Goal: Task Accomplishment & Management: Manage account settings

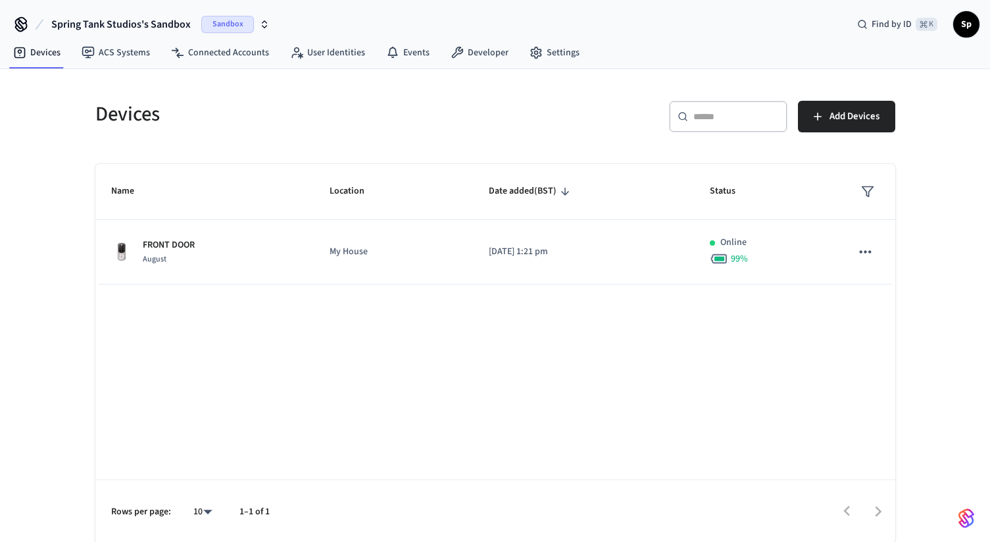
click at [237, 17] on span "Sandbox" at bounding box center [227, 24] width 53 height 17
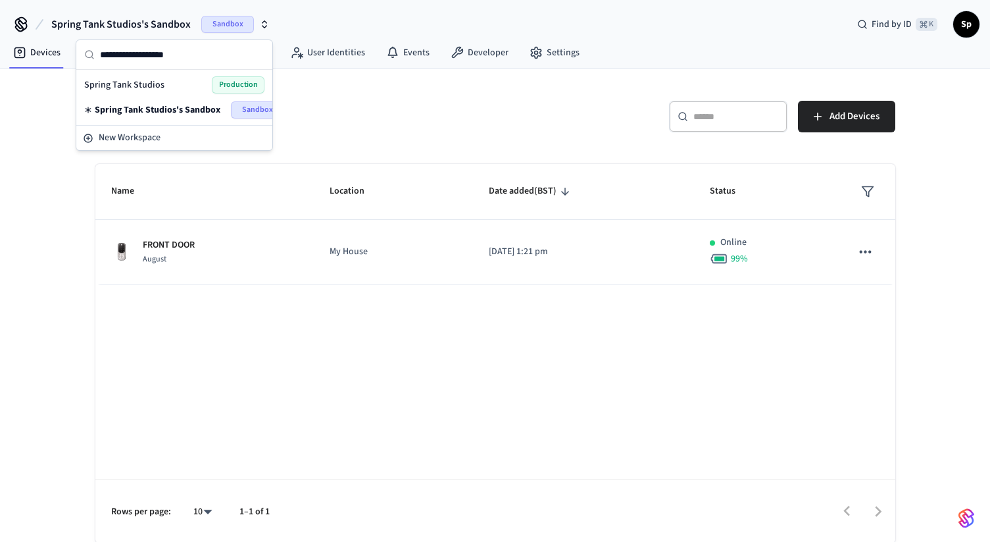
click at [223, 83] on span "Production" at bounding box center [238, 84] width 53 height 17
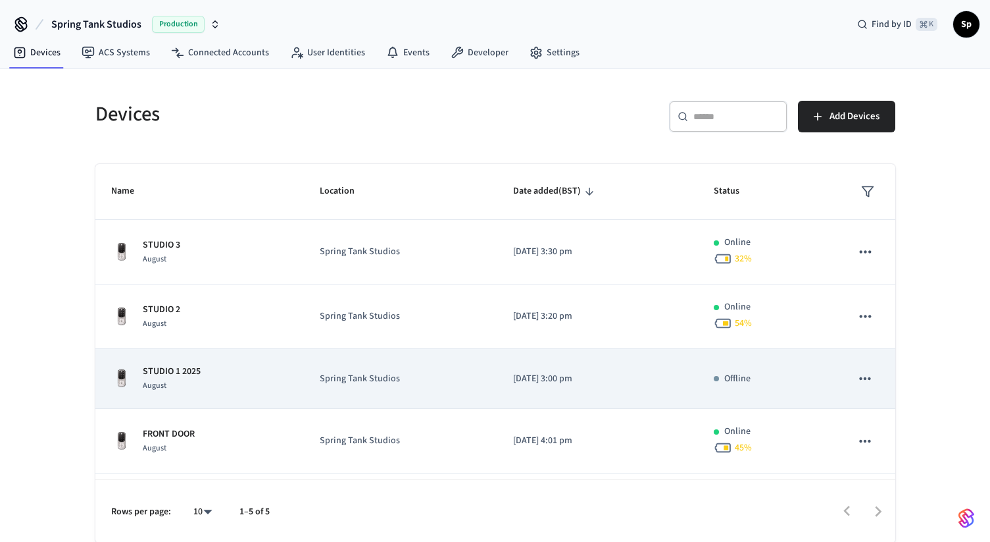
click at [255, 371] on div "STUDIO 1 2025 August" at bounding box center [200, 379] width 178 height 28
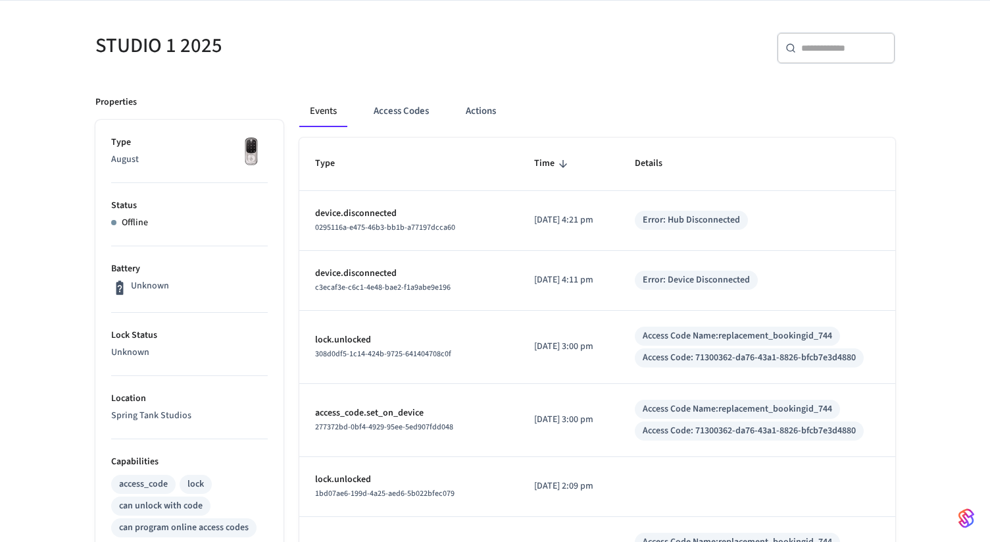
scroll to position [99, 0]
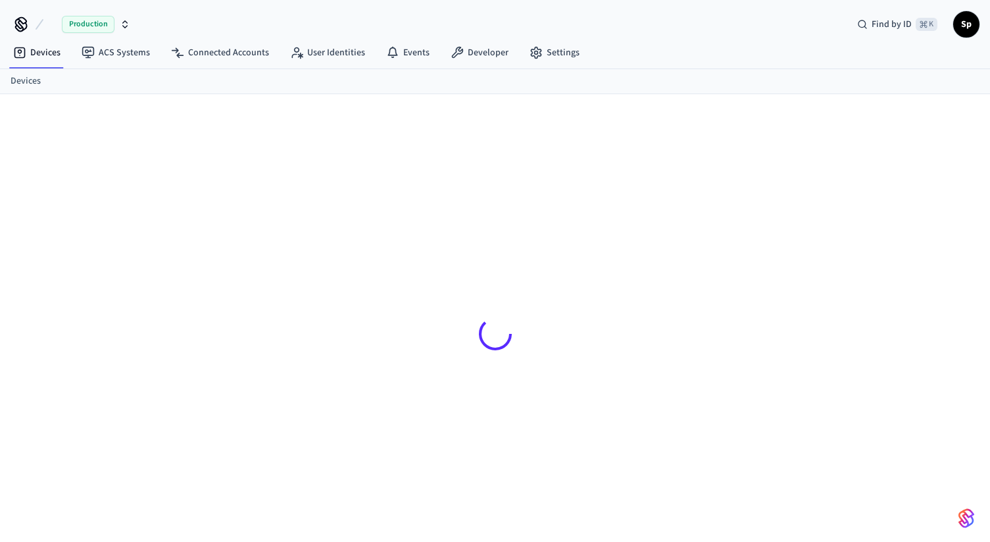
scroll to position [18, 0]
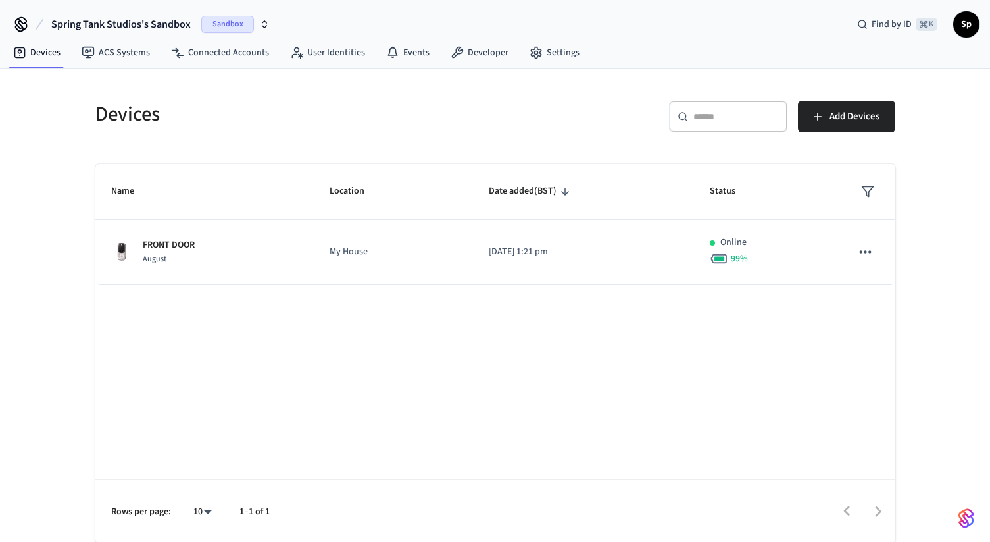
click at [217, 26] on span "Sandbox" at bounding box center [227, 24] width 53 height 17
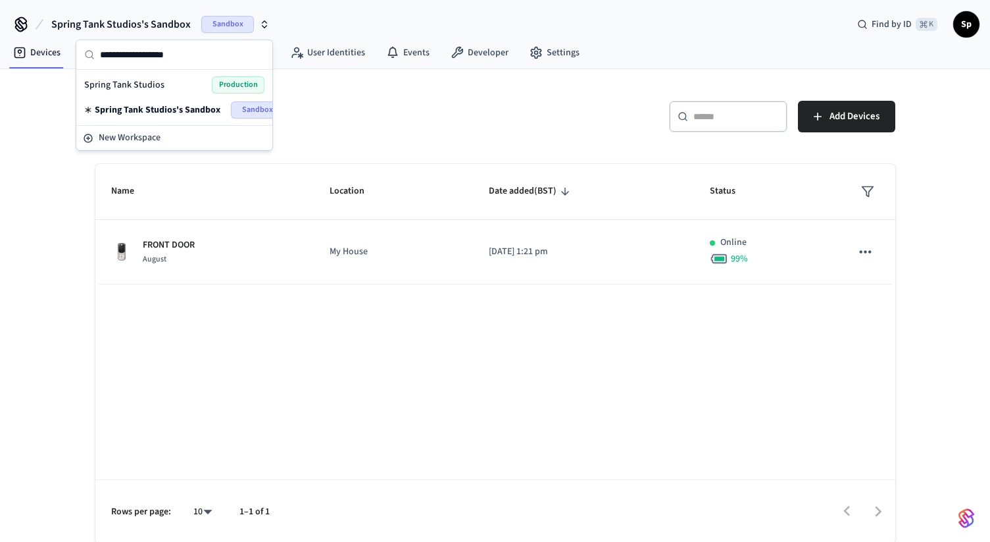
click at [229, 82] on span "Production" at bounding box center [238, 84] width 53 height 17
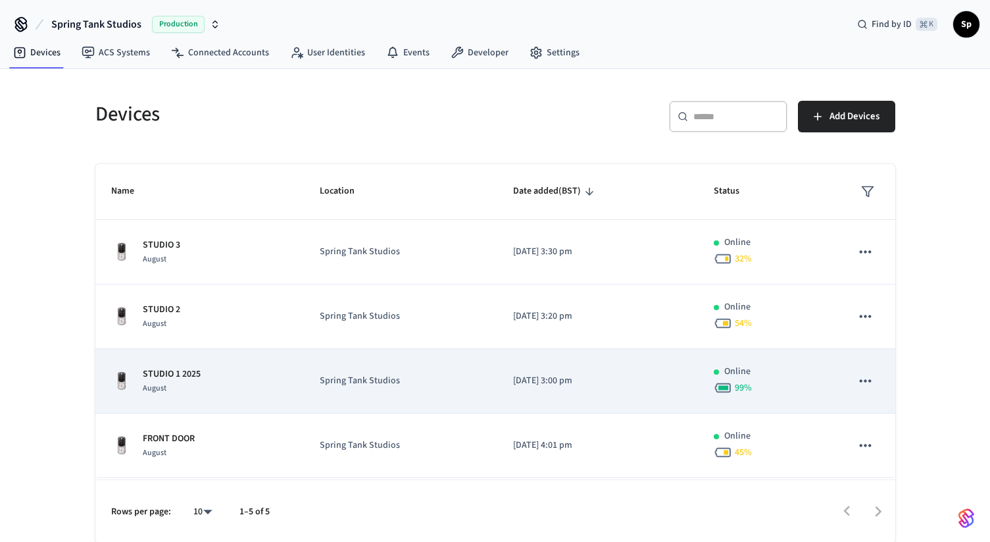
click at [250, 365] on td "STUDIO 1 2025 August" at bounding box center [199, 381] width 209 height 64
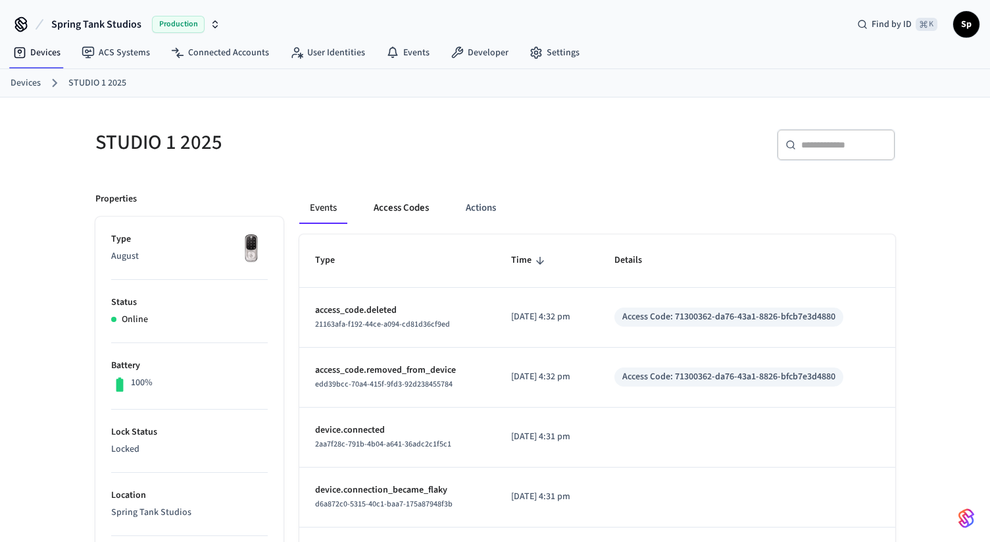
click at [399, 207] on button "Access Codes" at bounding box center [401, 208] width 76 height 32
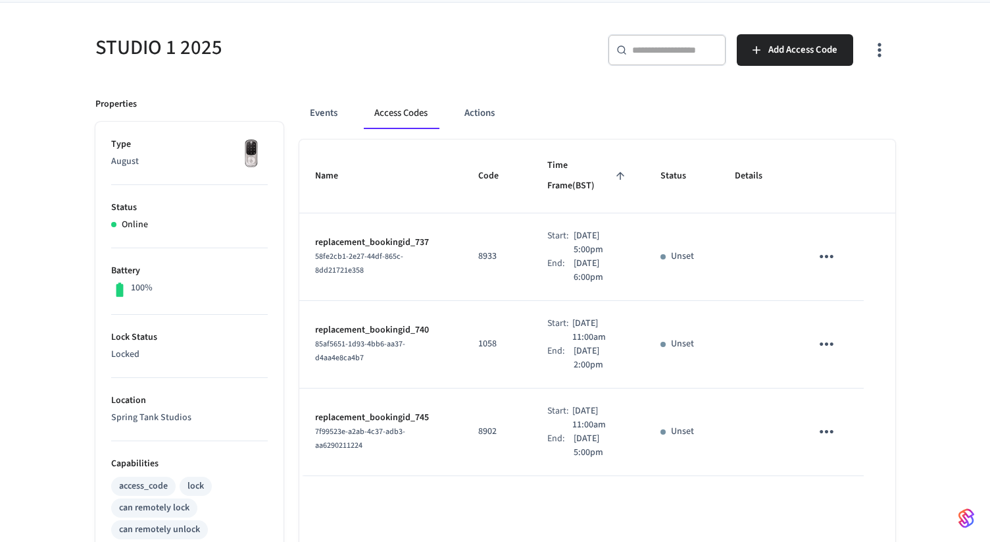
scroll to position [99, 0]
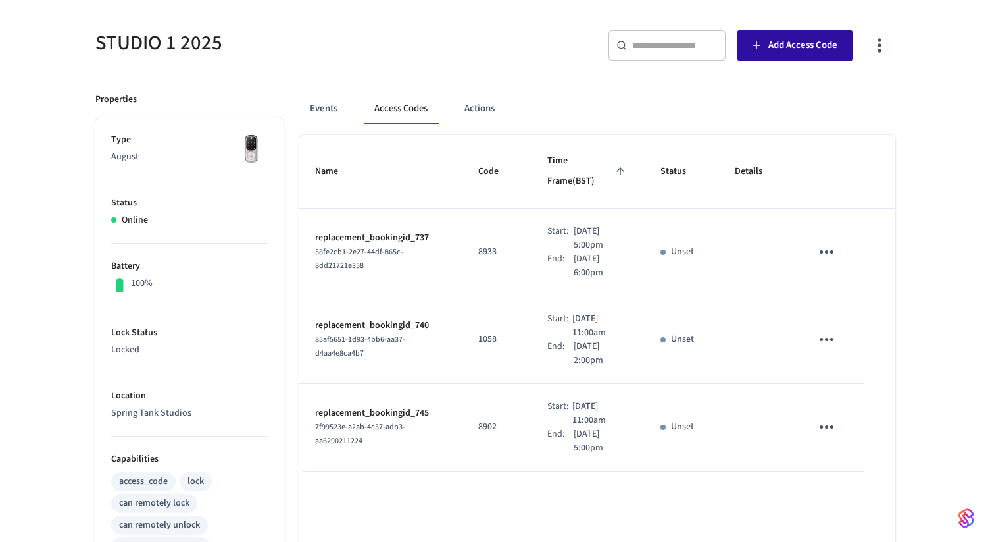
click at [779, 37] on span "Add Access Code" at bounding box center [803, 45] width 69 height 17
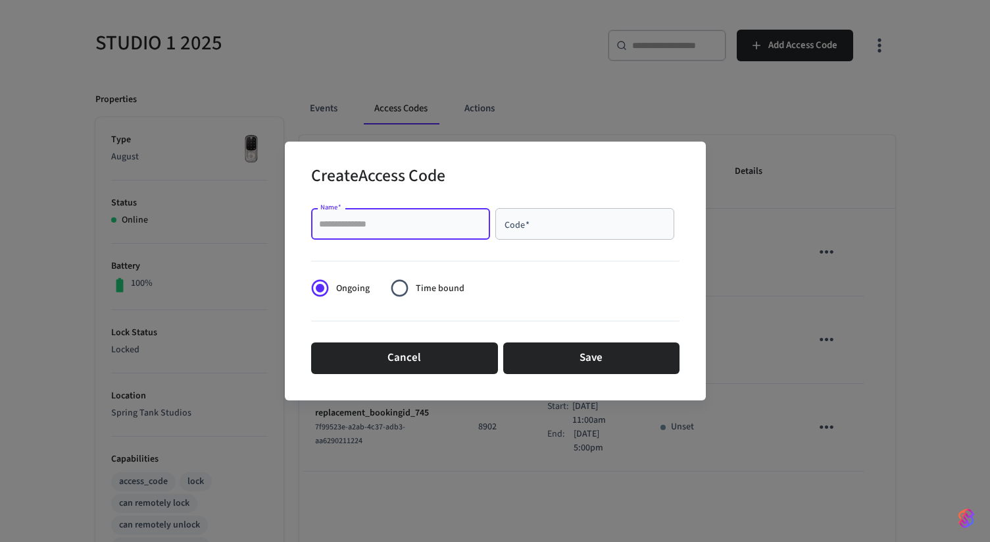
click at [432, 224] on input "Name   *" at bounding box center [400, 223] width 163 height 13
type input "**********"
click at [436, 288] on span "Time bound" at bounding box center [440, 289] width 49 height 14
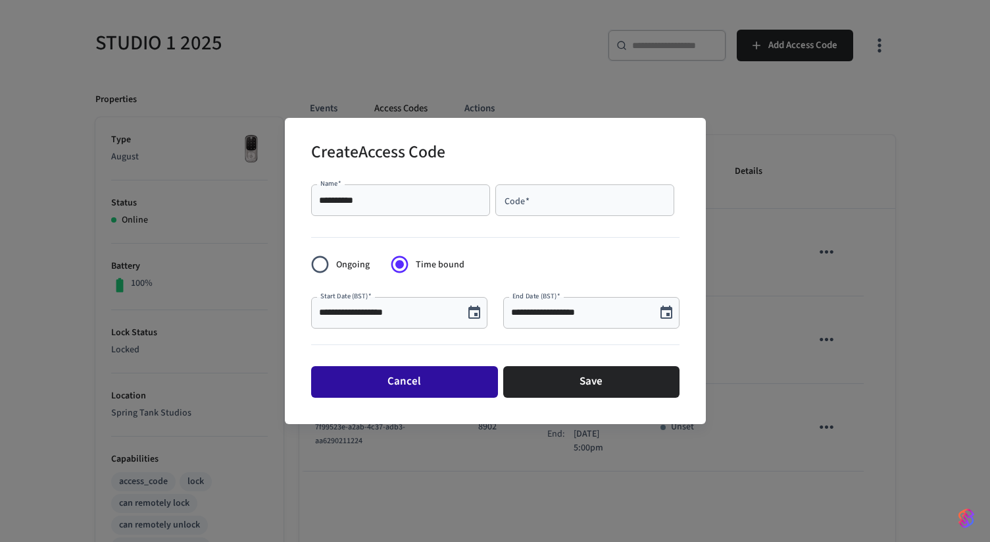
click at [477, 380] on button "Cancel" at bounding box center [404, 382] width 187 height 32
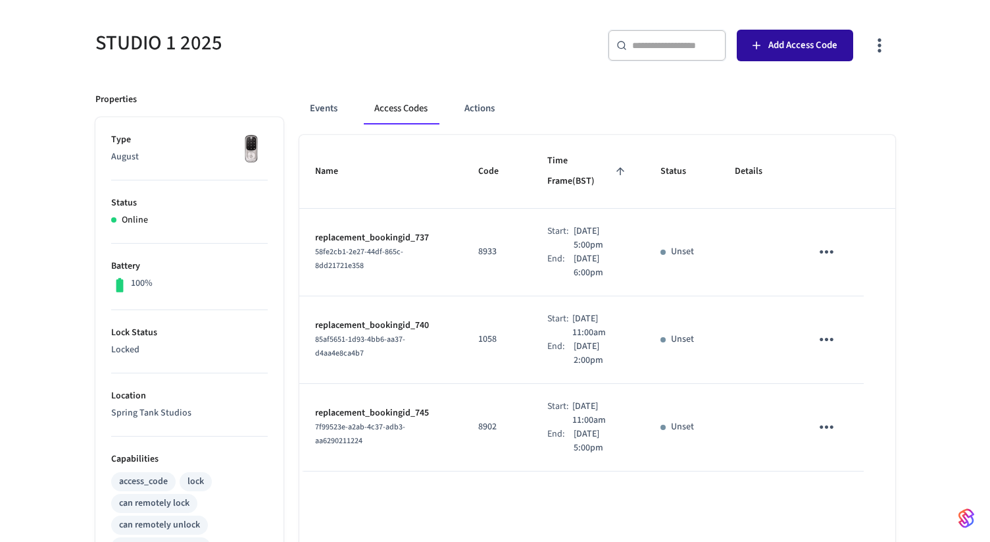
click at [779, 48] on span "Add Access Code" at bounding box center [803, 45] width 69 height 17
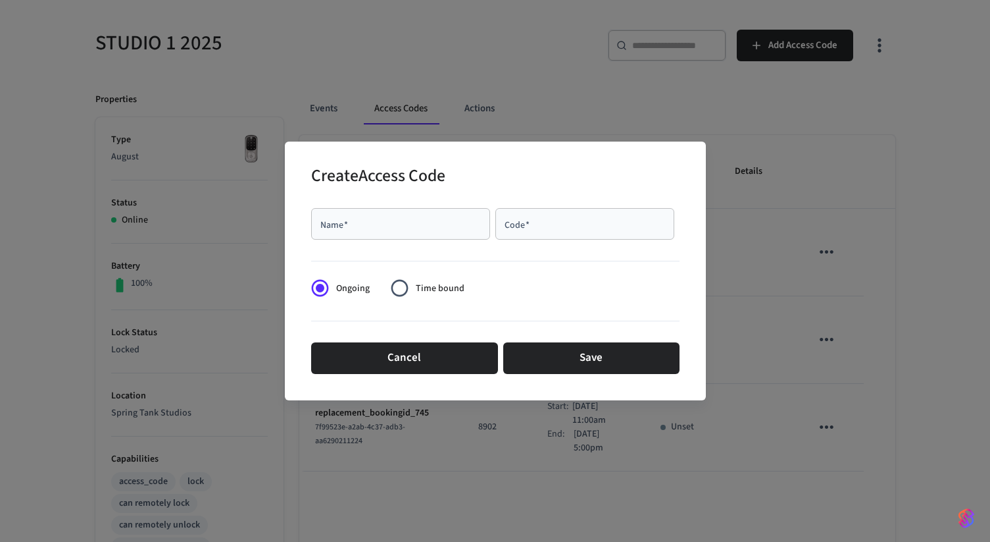
click at [407, 233] on div "Name   *" at bounding box center [400, 224] width 179 height 32
type input "********"
click at [570, 230] on div "Code   *" at bounding box center [585, 224] width 179 height 32
paste input "****"
type input "****"
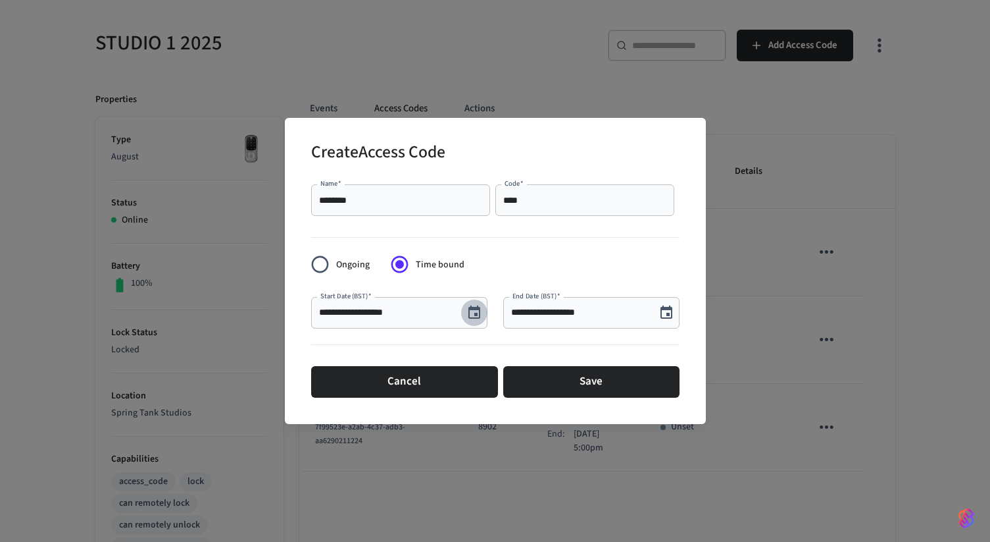
click at [474, 311] on icon "Choose date, selected date is Sep 18, 2025" at bounding box center [475, 313] width 16 height 16
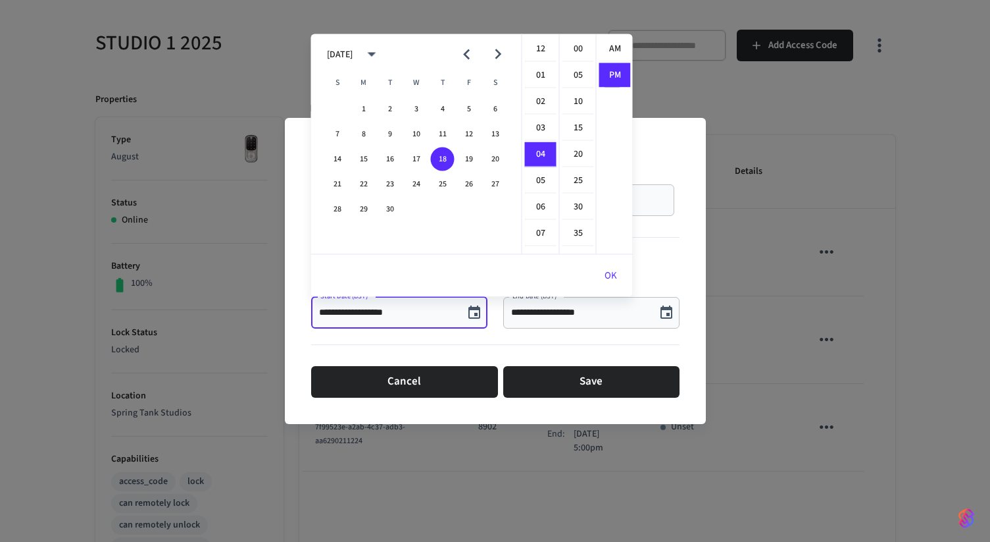
scroll to position [24, 0]
click at [546, 106] on li "06" at bounding box center [541, 102] width 32 height 25
click at [583, 47] on li "00" at bounding box center [579, 49] width 32 height 25
type input "**********"
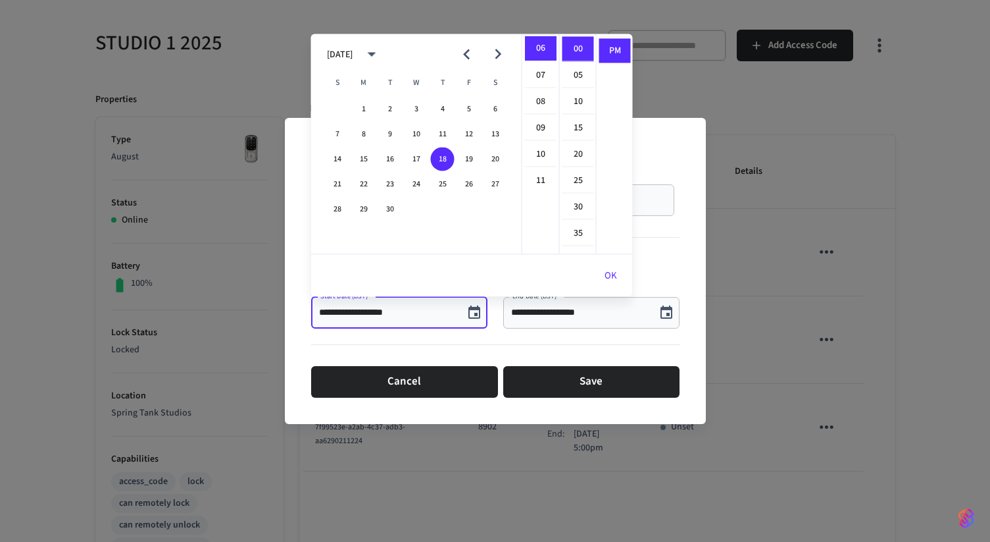
click at [611, 273] on button "OK" at bounding box center [611, 276] width 44 height 32
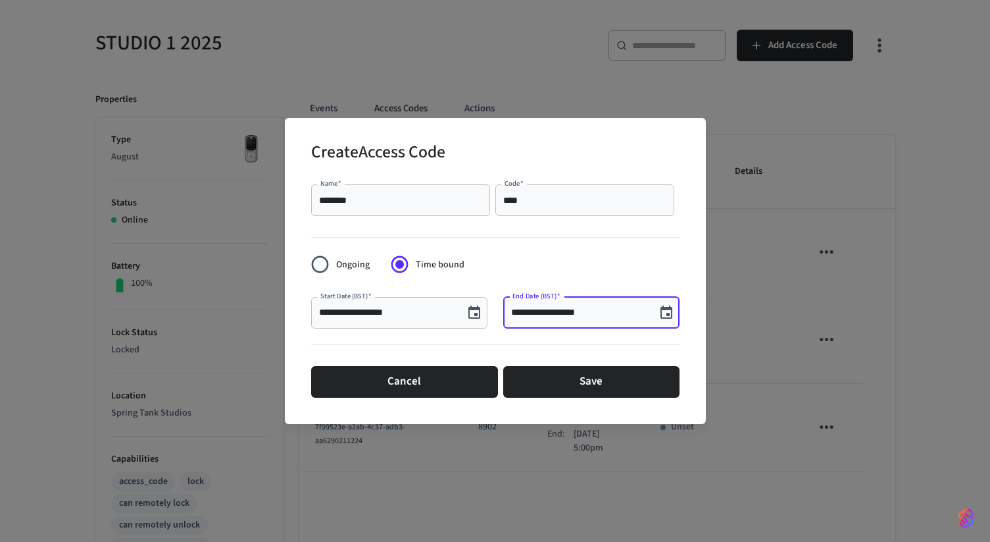
click at [580, 317] on input "**********" at bounding box center [579, 312] width 137 height 13
click at [664, 316] on icon "Choose date, selected date is Sep 18, 2025" at bounding box center [667, 313] width 16 height 16
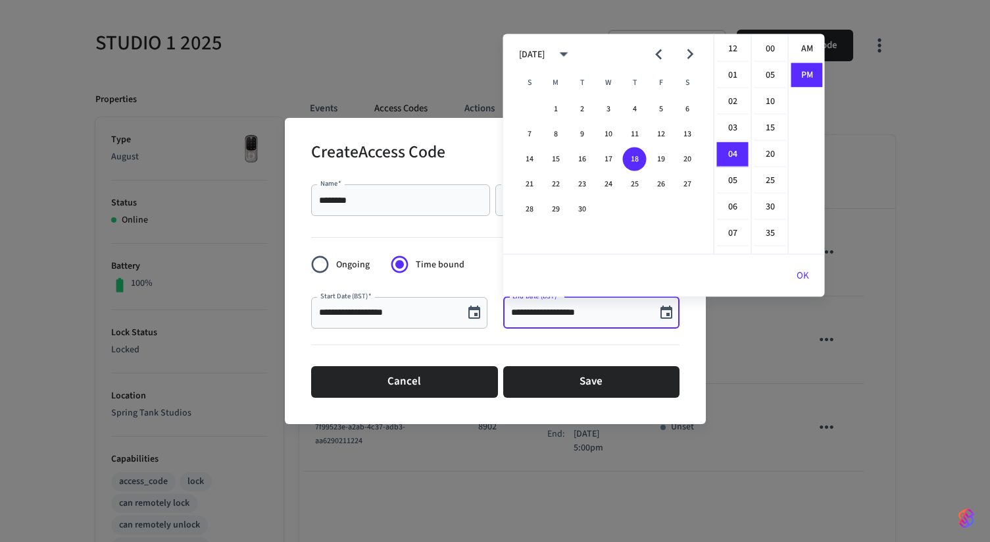
scroll to position [24, 0]
click at [736, 134] on li "07" at bounding box center [733, 128] width 32 height 25
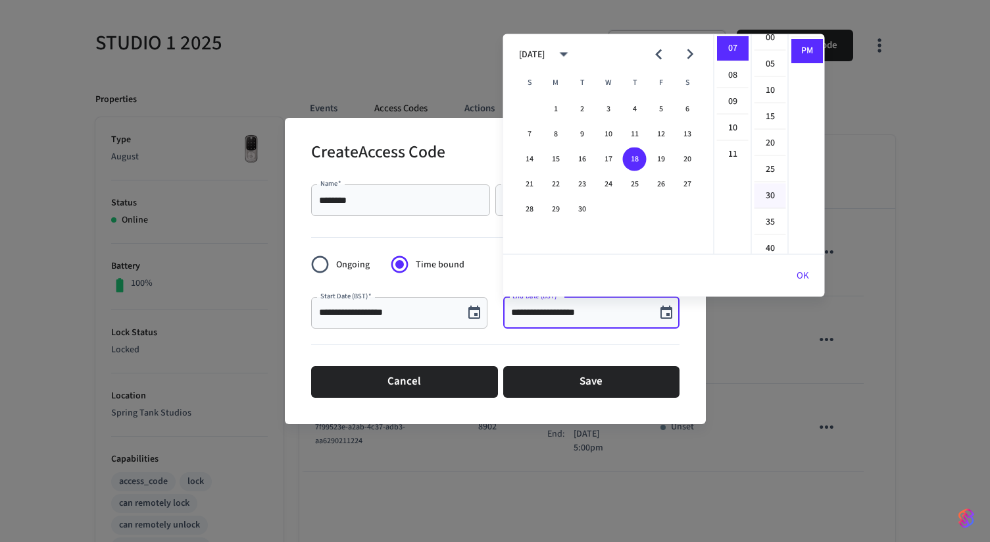
scroll to position [0, 0]
click at [732, 61] on li "06" at bounding box center [733, 59] width 32 height 25
click at [771, 51] on li "55" at bounding box center [771, 51] width 32 height 24
type input "**********"
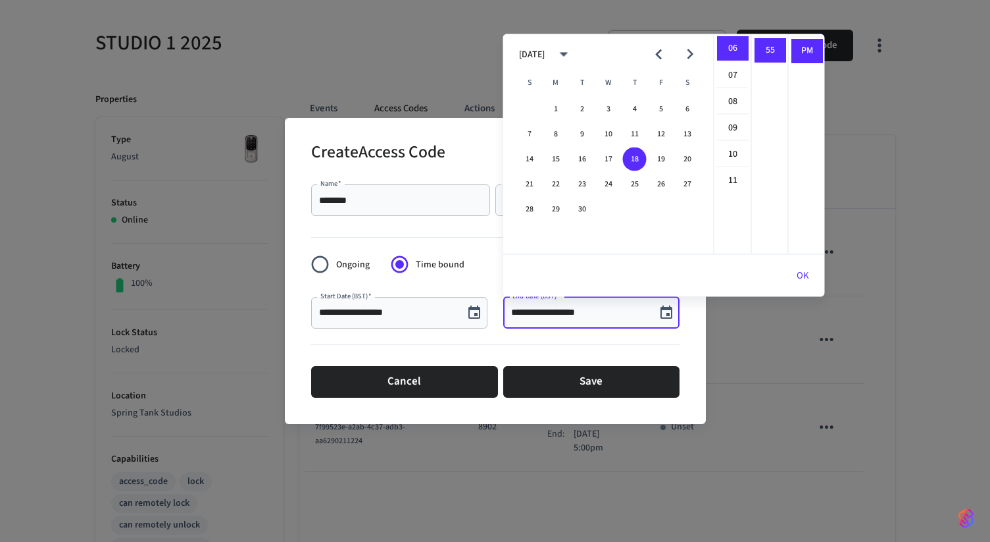
click at [809, 280] on button "OK" at bounding box center [803, 276] width 44 height 32
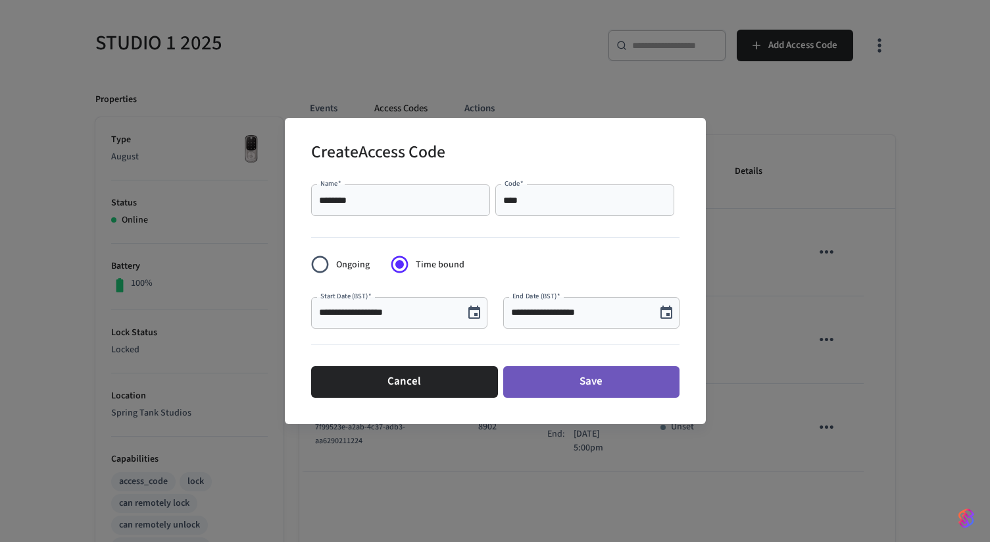
click at [568, 390] on button "Save" at bounding box center [591, 382] width 176 height 32
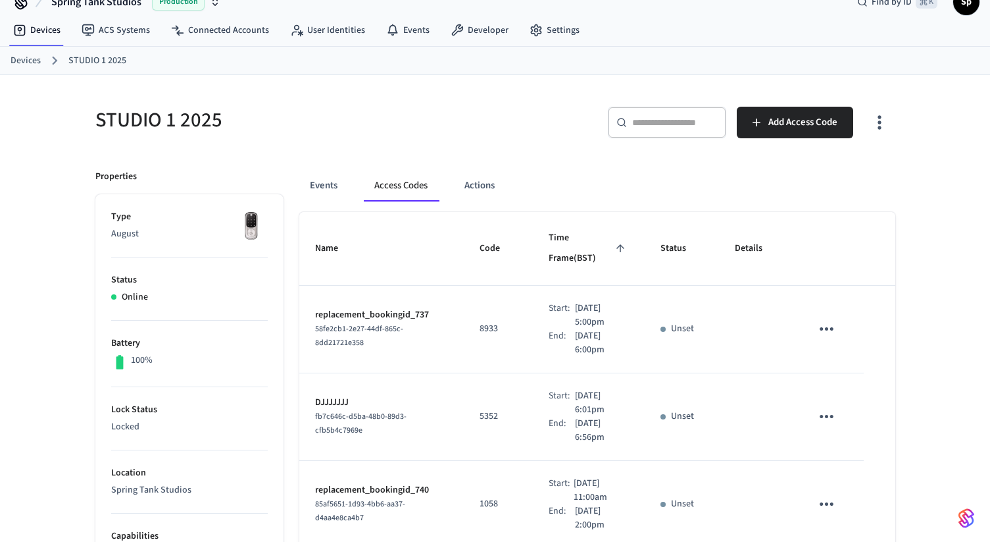
scroll to position [0, 0]
